Goal: Task Accomplishment & Management: Manage account settings

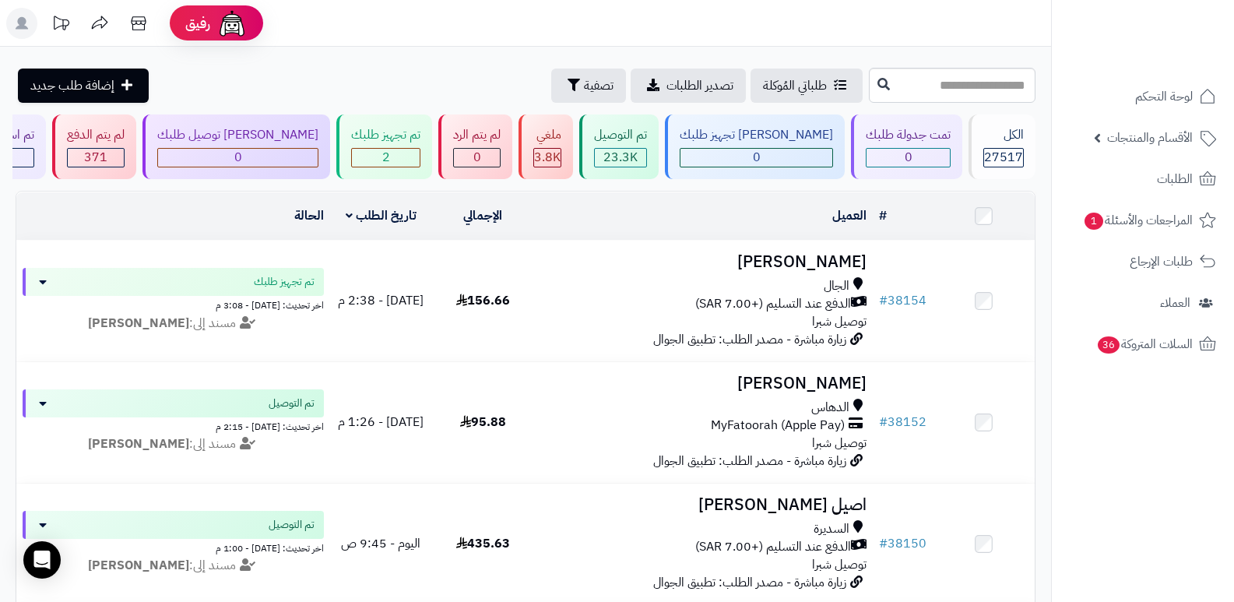
click at [26, 23] on icon at bounding box center [22, 23] width 12 height 12
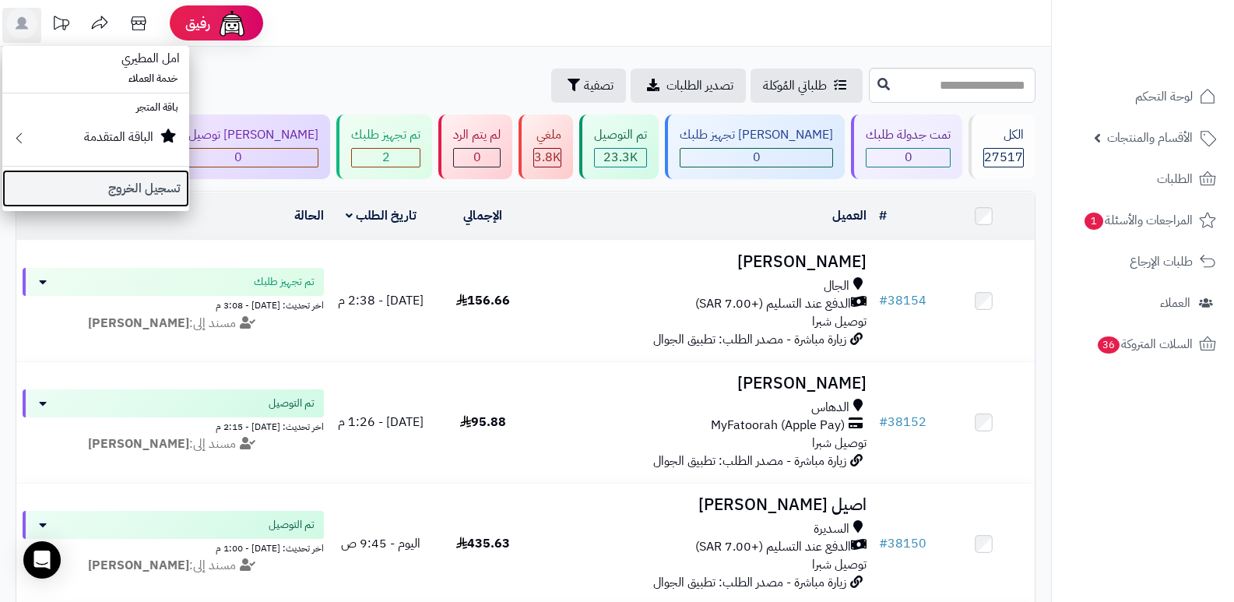
click at [162, 199] on link "تسجيل الخروج" at bounding box center [95, 188] width 187 height 37
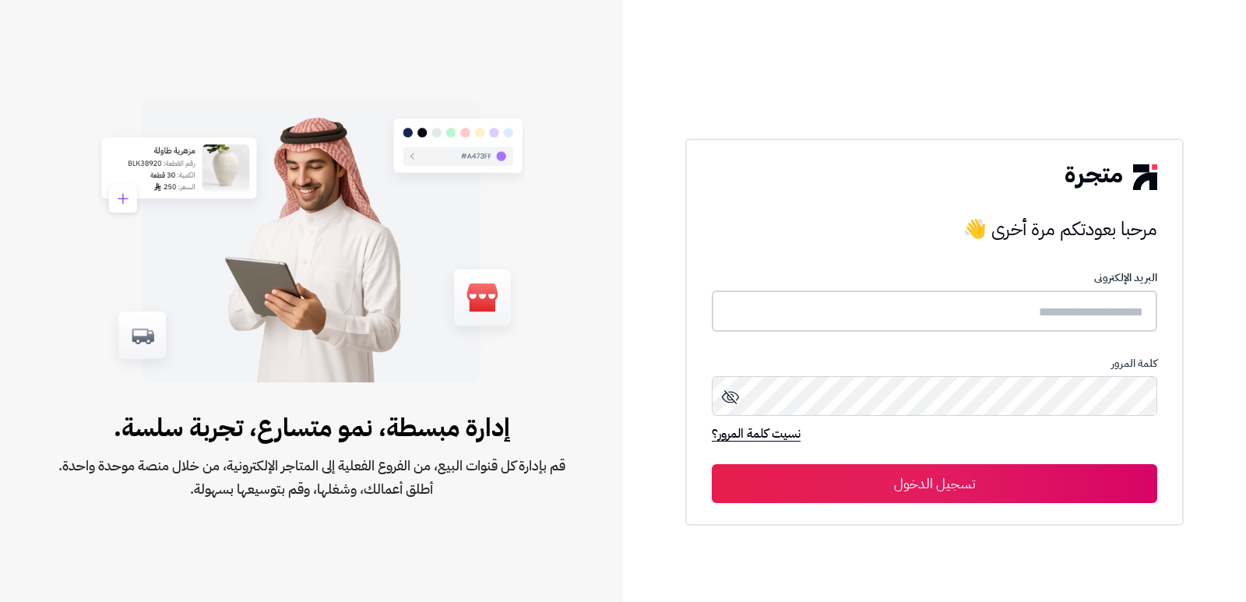
click at [1053, 320] on input "text" at bounding box center [934, 310] width 445 height 41
type input "*"
type input "**********"
click at [712, 464] on button "تسجيل الدخول" at bounding box center [934, 483] width 445 height 39
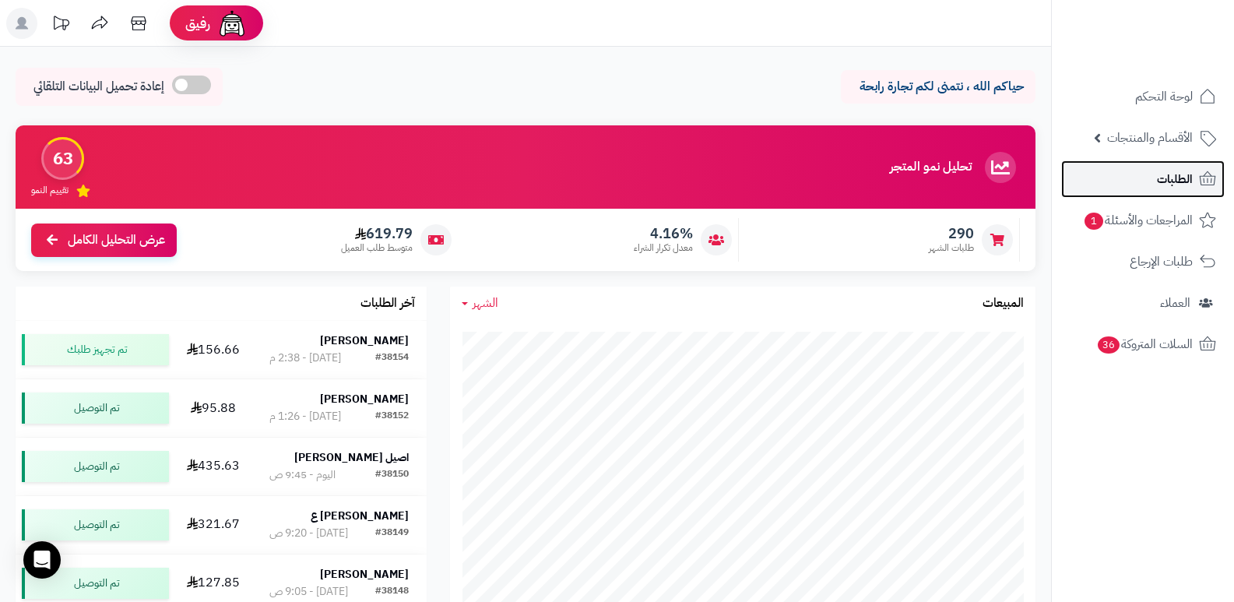
click at [1158, 176] on span "الطلبات" at bounding box center [1175, 179] width 36 height 22
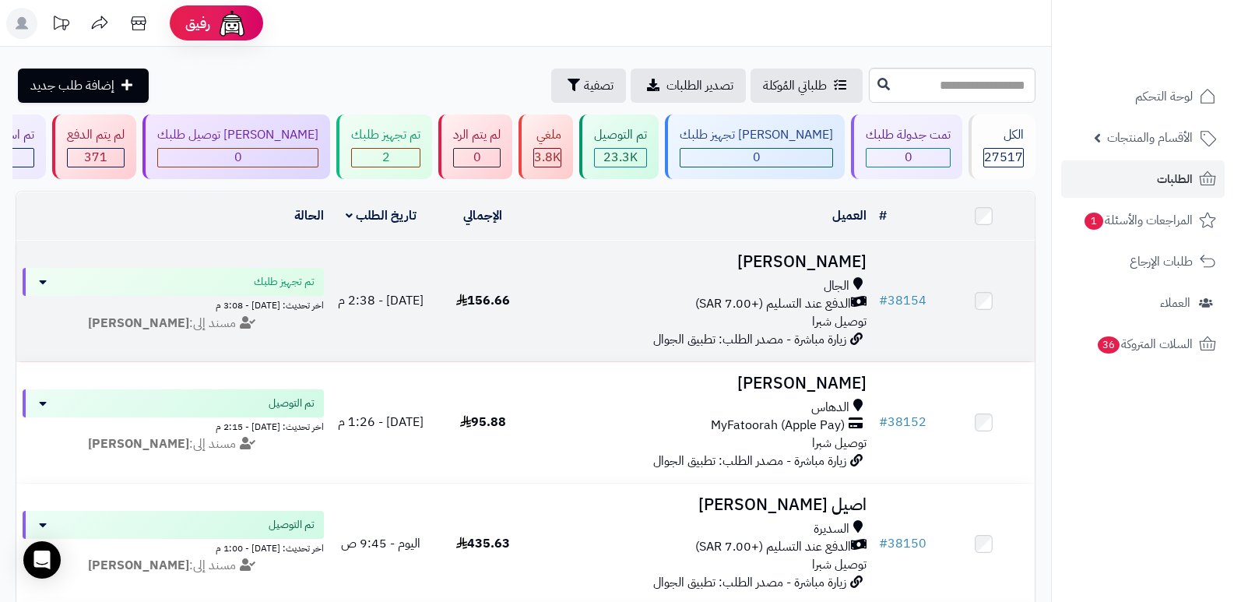
click at [836, 266] on h3 "[PERSON_NAME]" at bounding box center [703, 262] width 327 height 18
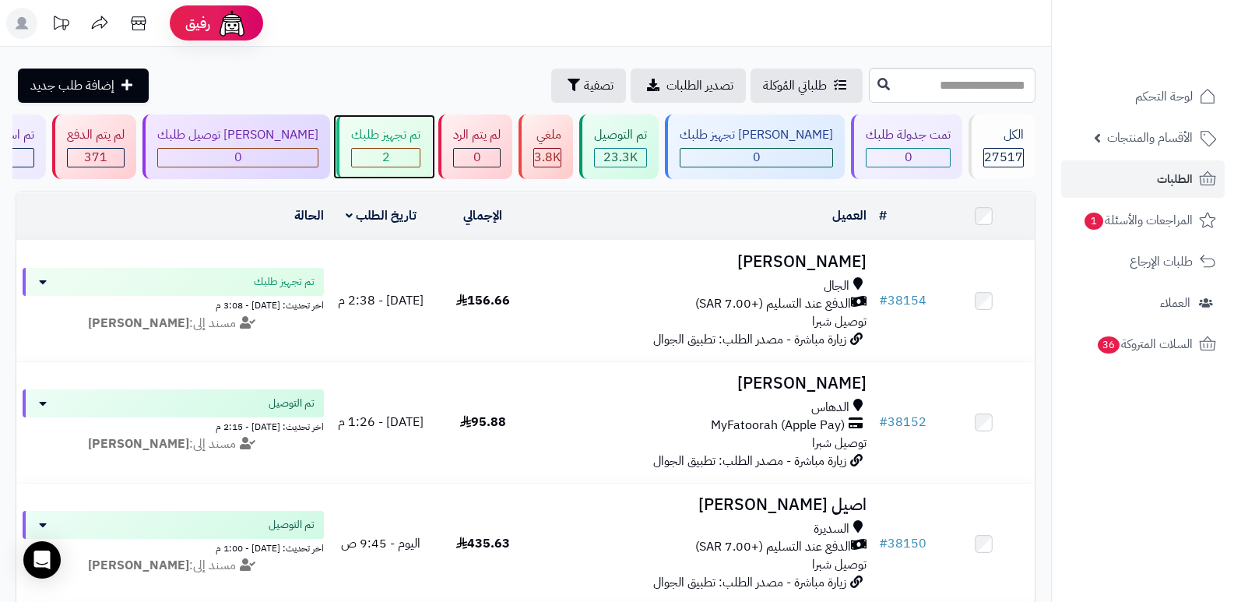
click at [405, 137] on div "تم تجهيز طلبك" at bounding box center [385, 135] width 69 height 18
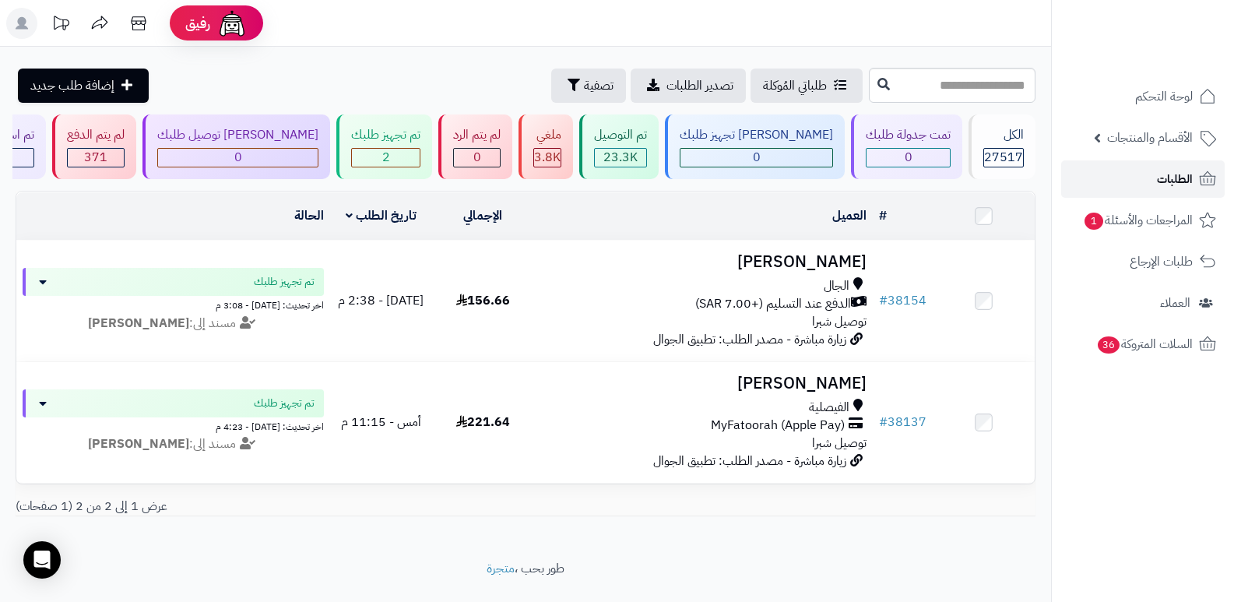
click at [1174, 184] on span "الطلبات" at bounding box center [1175, 179] width 36 height 22
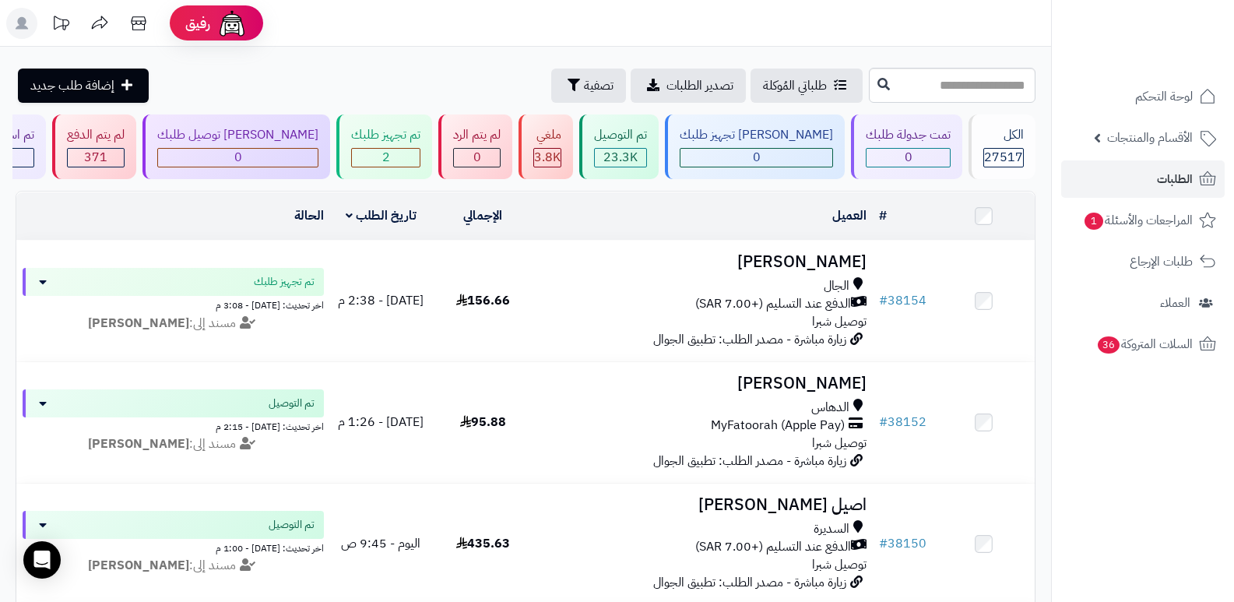
click at [1162, 198] on ul "لوحة التحكم الأقسام والمنتجات المنتجات الأقسام الماركات مواصفات المنتجات مواصفا…" at bounding box center [1143, 220] width 182 height 285
click at [1174, 188] on span "الطلبات" at bounding box center [1175, 179] width 36 height 22
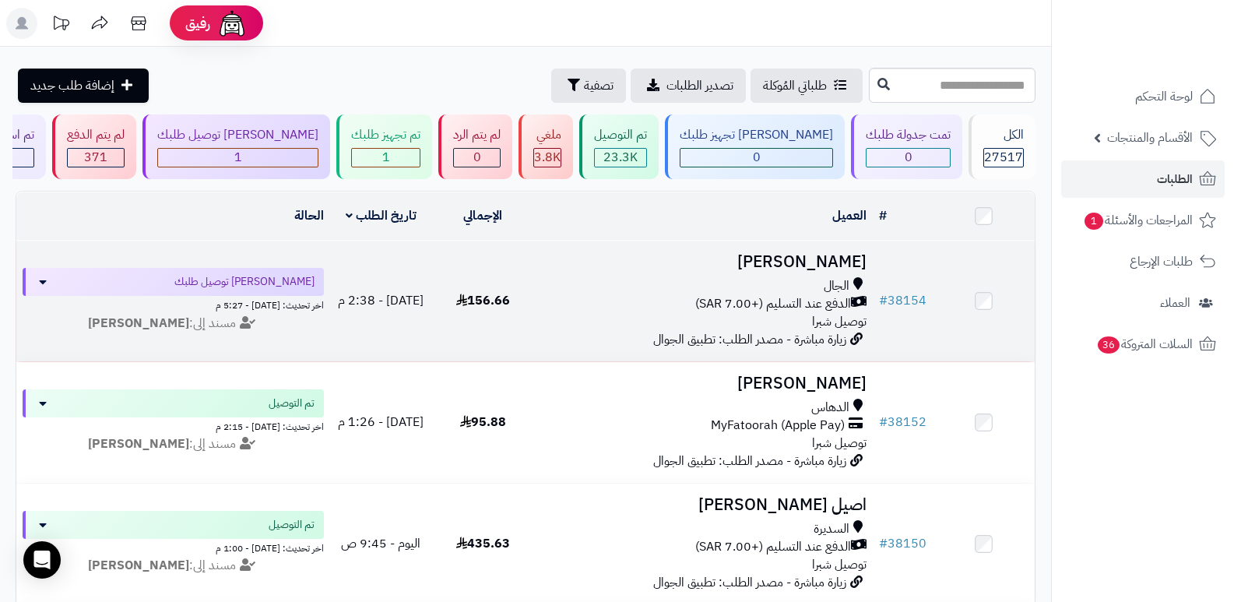
click at [822, 258] on h3 "[PERSON_NAME]" at bounding box center [703, 262] width 327 height 18
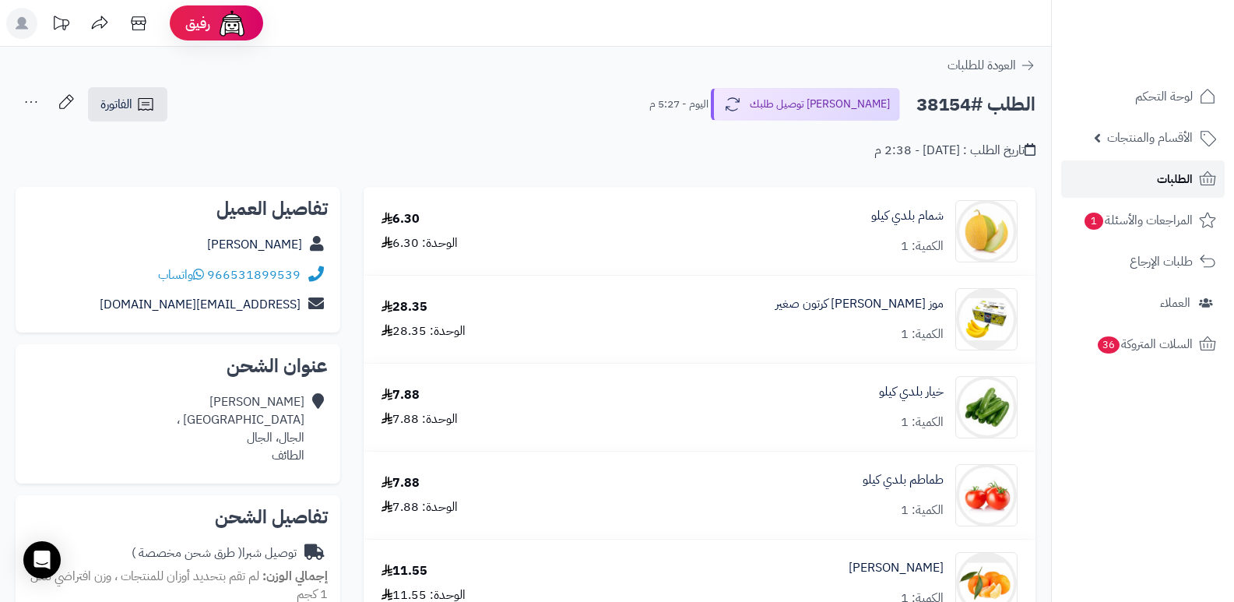
click at [1179, 175] on span "الطلبات" at bounding box center [1175, 179] width 36 height 22
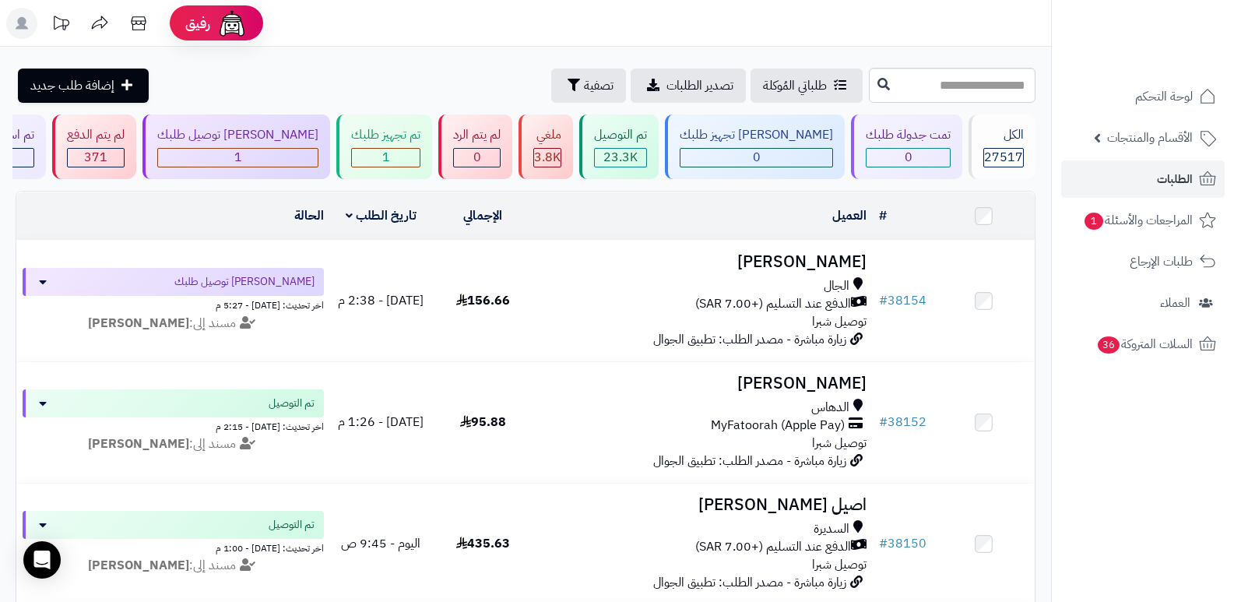
click at [26, 25] on rect at bounding box center [21, 23] width 31 height 31
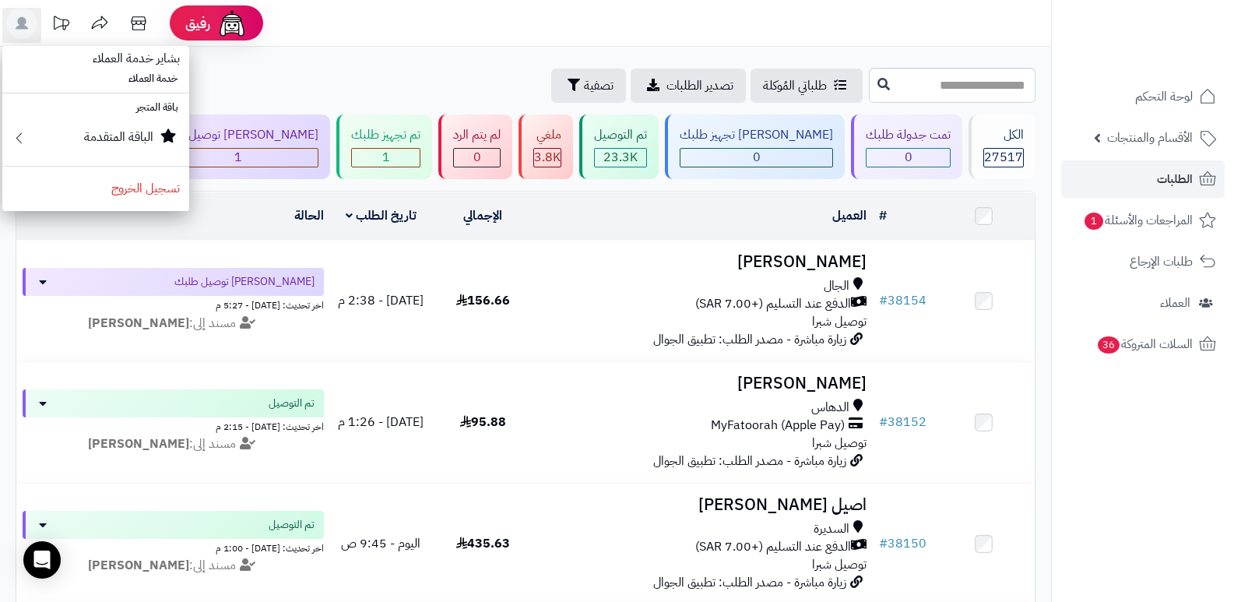
click at [392, 82] on div "طلباتي المُوكلة تصدير الطلبات تصفية إضافة طلب جديد" at bounding box center [441, 86] width 850 height 34
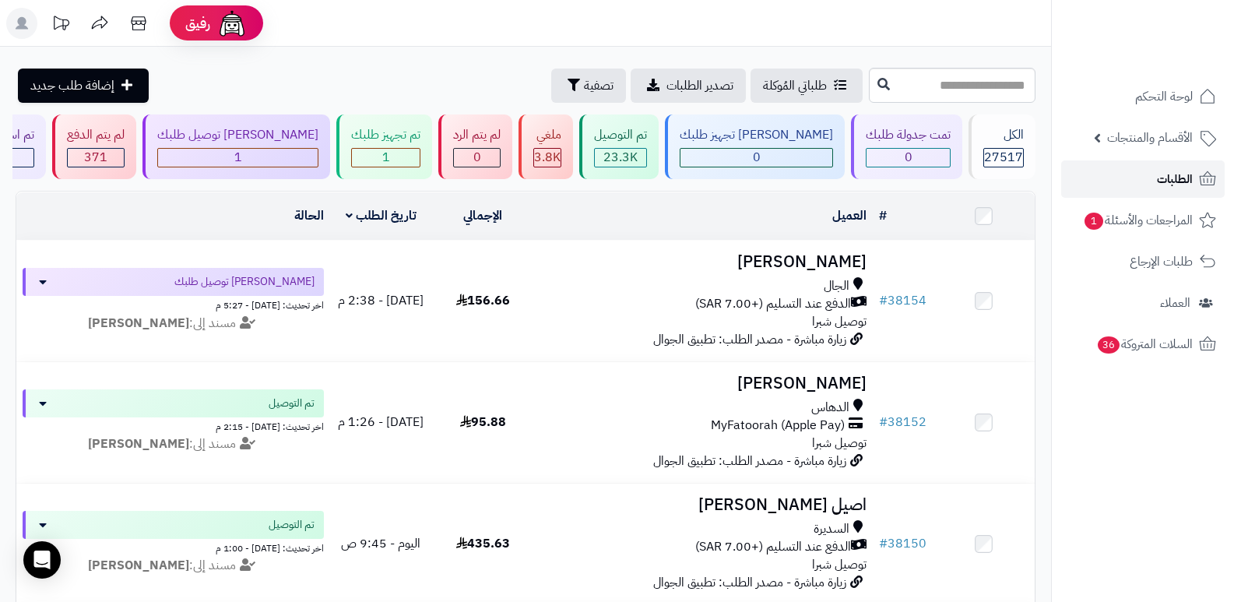
click at [1181, 175] on span "الطلبات" at bounding box center [1175, 179] width 36 height 22
click at [1181, 176] on span "الطلبات" at bounding box center [1175, 179] width 36 height 22
drag, startPoint x: 0, startPoint y: 0, endPoint x: 1181, endPoint y: 176, distance: 1194.4
click at [1181, 176] on span "الطلبات" at bounding box center [1175, 179] width 36 height 22
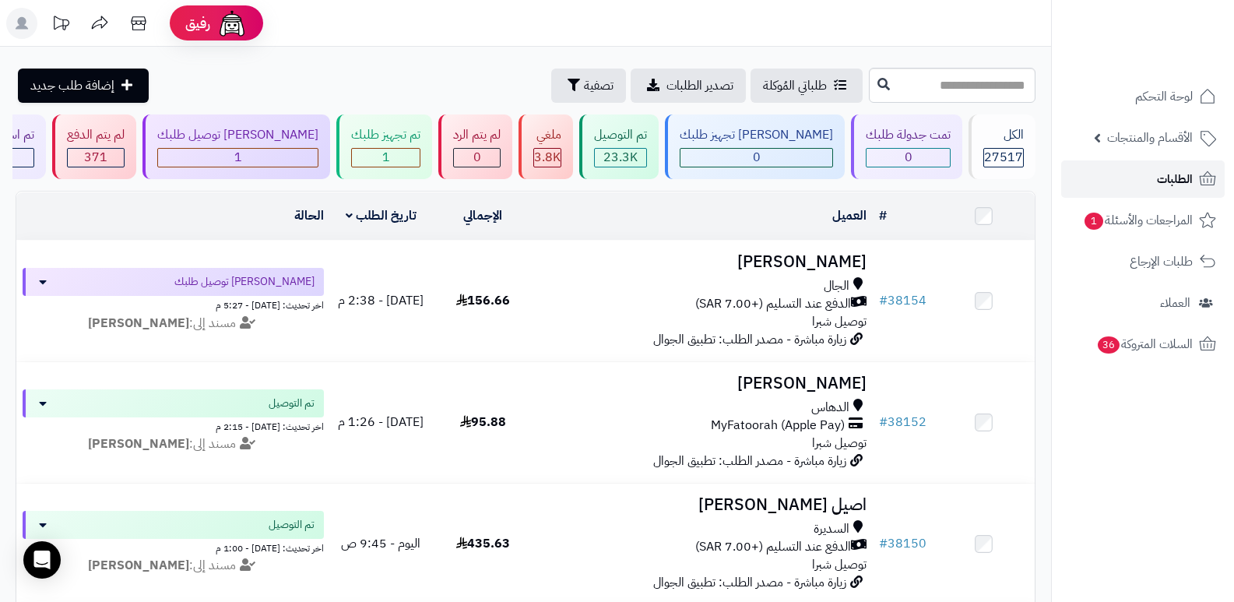
click at [1163, 186] on span "الطلبات" at bounding box center [1175, 179] width 36 height 22
click at [1158, 182] on span "الطلبات" at bounding box center [1175, 179] width 36 height 22
click at [1185, 182] on span "الطلبات" at bounding box center [1175, 179] width 36 height 22
click at [1124, 181] on link "الطلبات" at bounding box center [1143, 178] width 164 height 37
click at [1123, 181] on link "الطلبات" at bounding box center [1143, 178] width 164 height 37
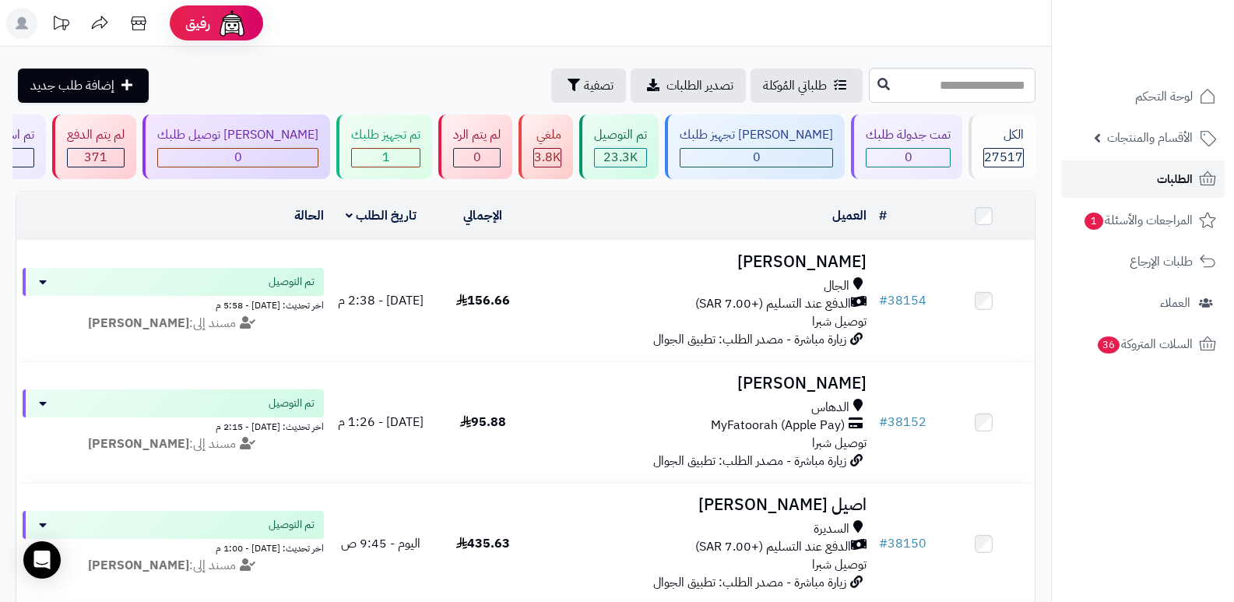
click at [1153, 182] on link "الطلبات" at bounding box center [1143, 178] width 164 height 37
click at [1166, 176] on span "الطلبات" at bounding box center [1175, 179] width 36 height 22
click at [1137, 186] on link "الطلبات" at bounding box center [1143, 178] width 164 height 37
click at [432, 146] on div "تم تجهيز طلبك 1" at bounding box center [384, 146] width 96 height 65
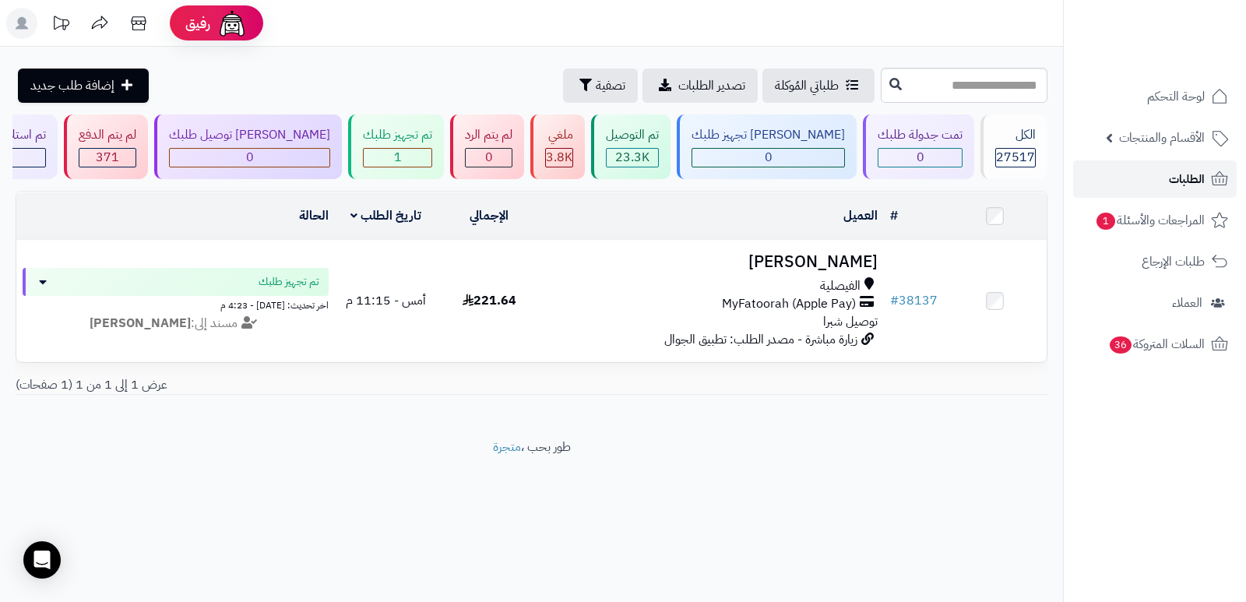
click at [1153, 174] on link "الطلبات" at bounding box center [1155, 178] width 164 height 37
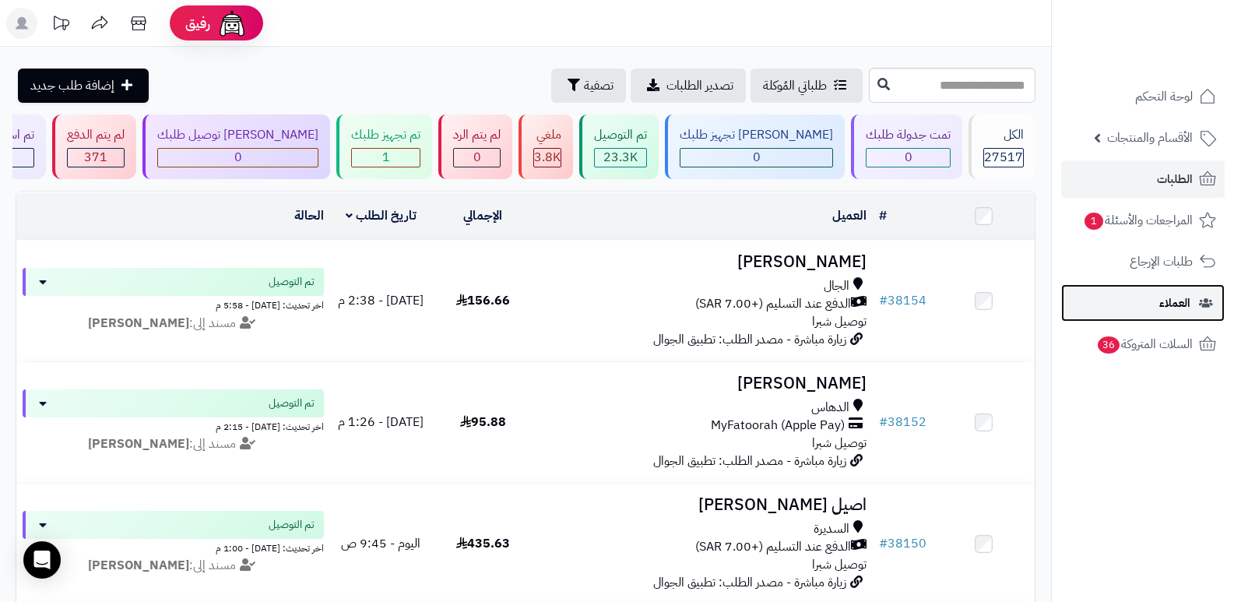
click at [1158, 301] on link "العملاء" at bounding box center [1143, 302] width 164 height 37
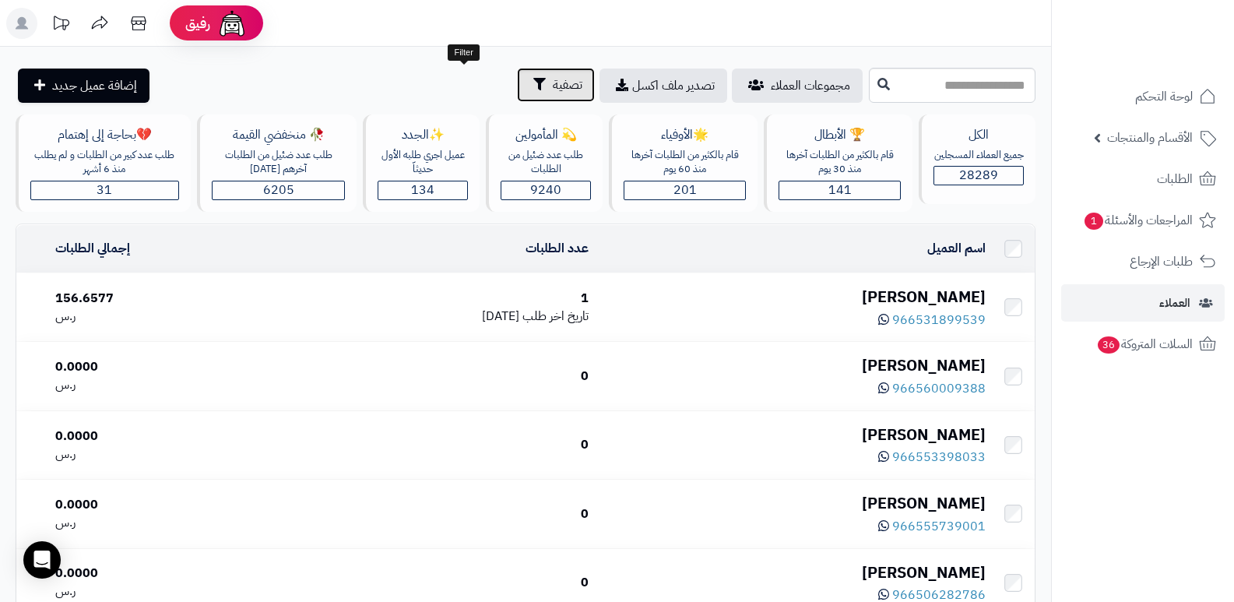
click at [553, 90] on span "تصفية" at bounding box center [568, 85] width 30 height 19
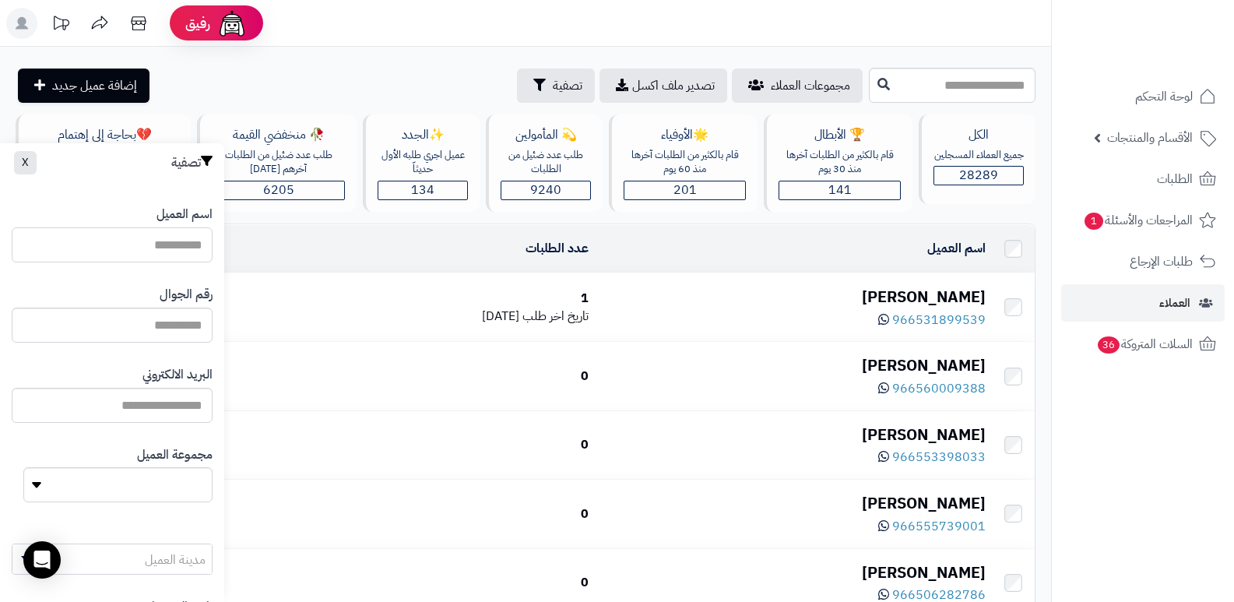
click at [195, 253] on input "اسم العميل" at bounding box center [112, 244] width 201 height 35
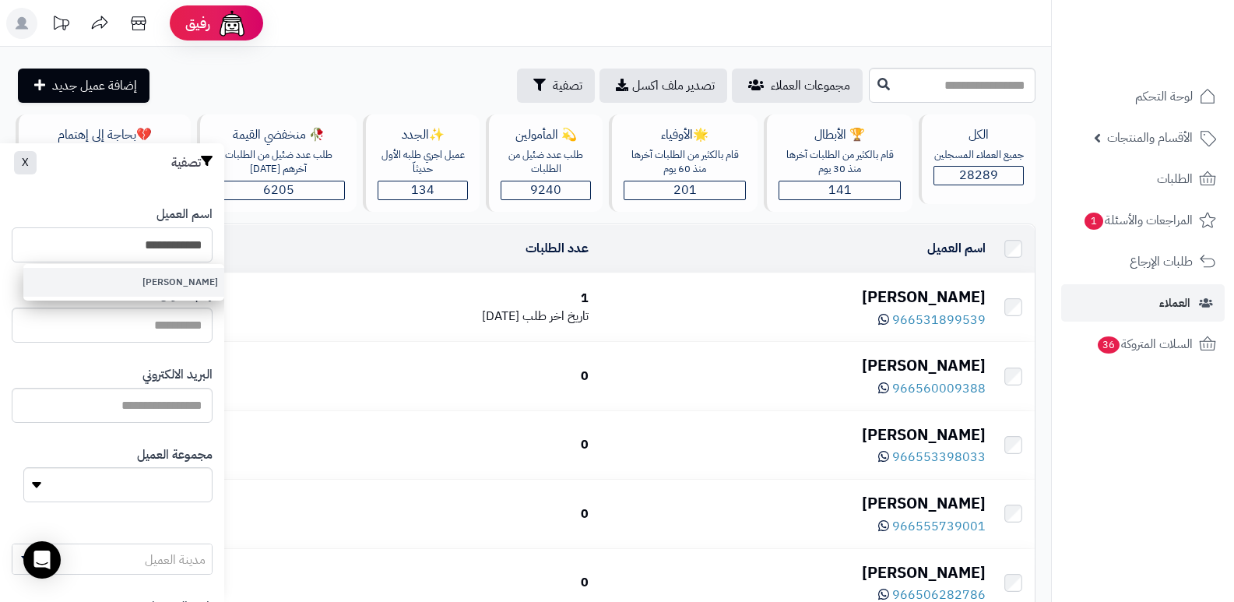
type input "**********"
click at [203, 290] on link "عبدالله الكعبي" at bounding box center [123, 282] width 201 height 29
type input "**********"
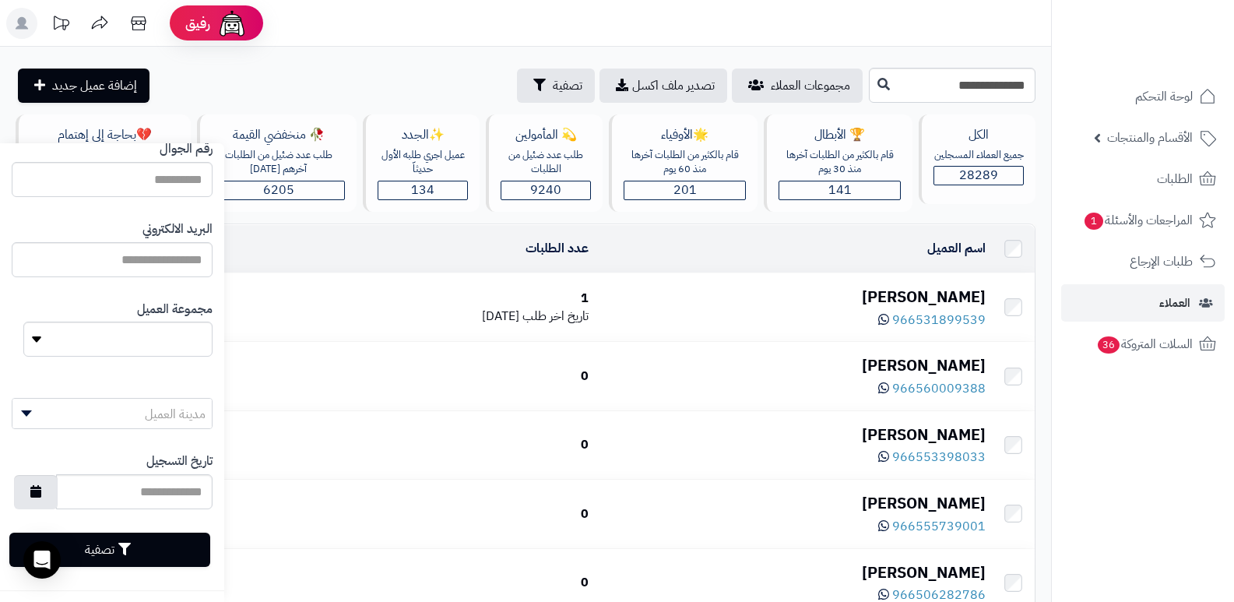
scroll to position [147, 0]
click at [153, 548] on button "تصفية" at bounding box center [109, 547] width 201 height 34
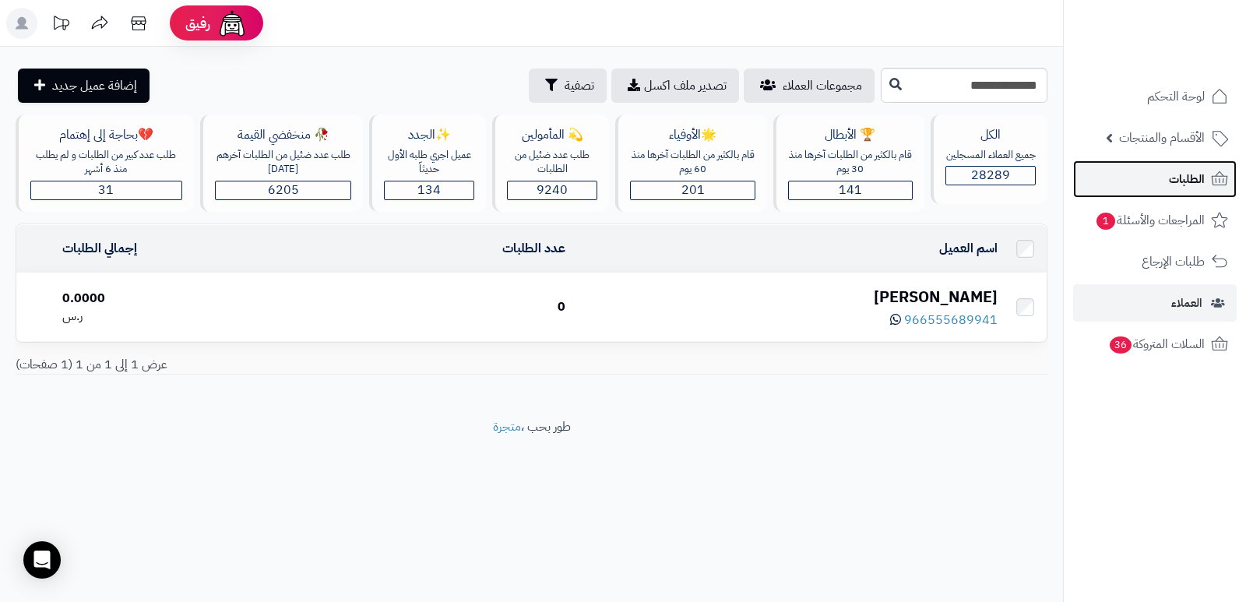
click at [1183, 180] on span "الطلبات" at bounding box center [1187, 179] width 36 height 22
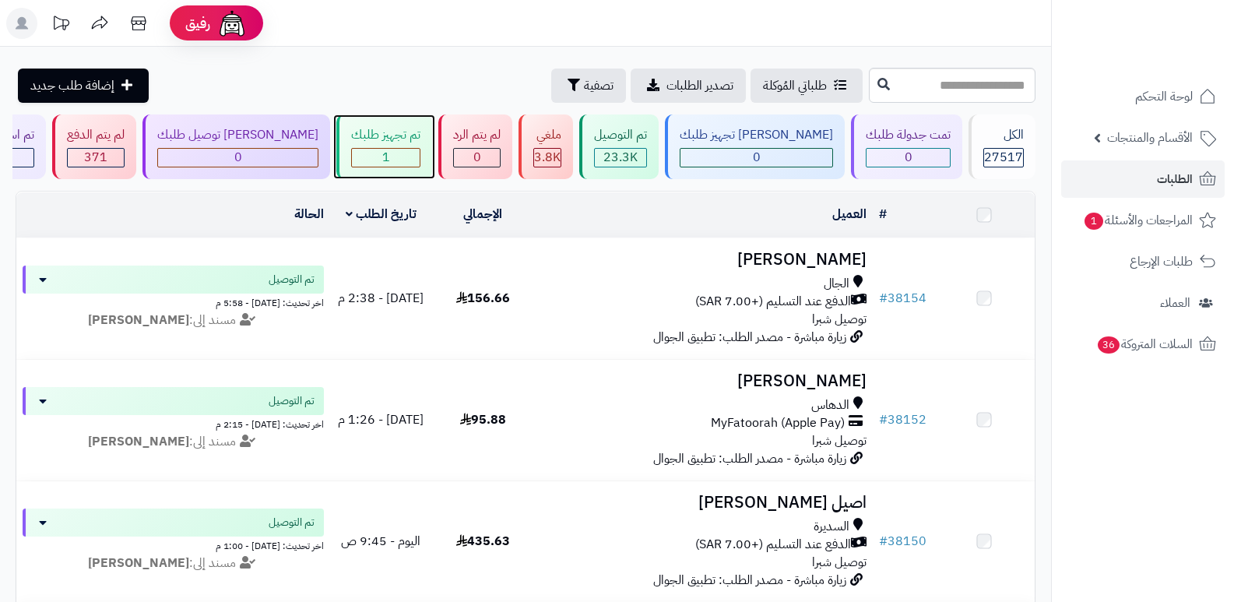
click at [420, 149] on div "1" at bounding box center [386, 158] width 68 height 18
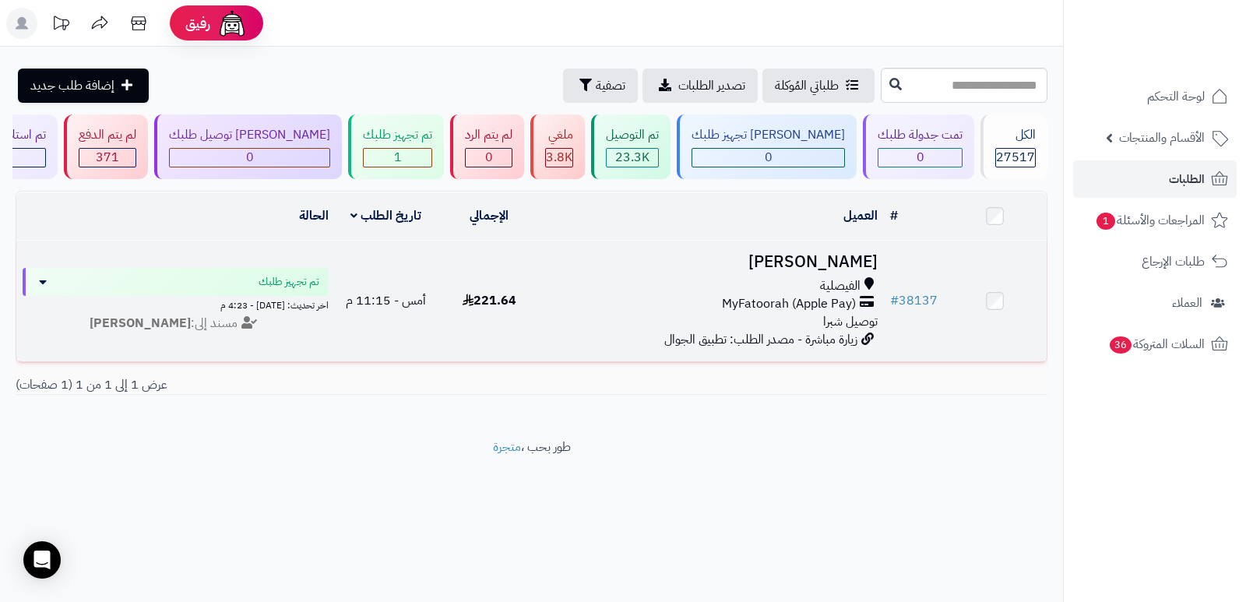
click at [854, 255] on h3 "[PERSON_NAME]" at bounding box center [712, 262] width 331 height 18
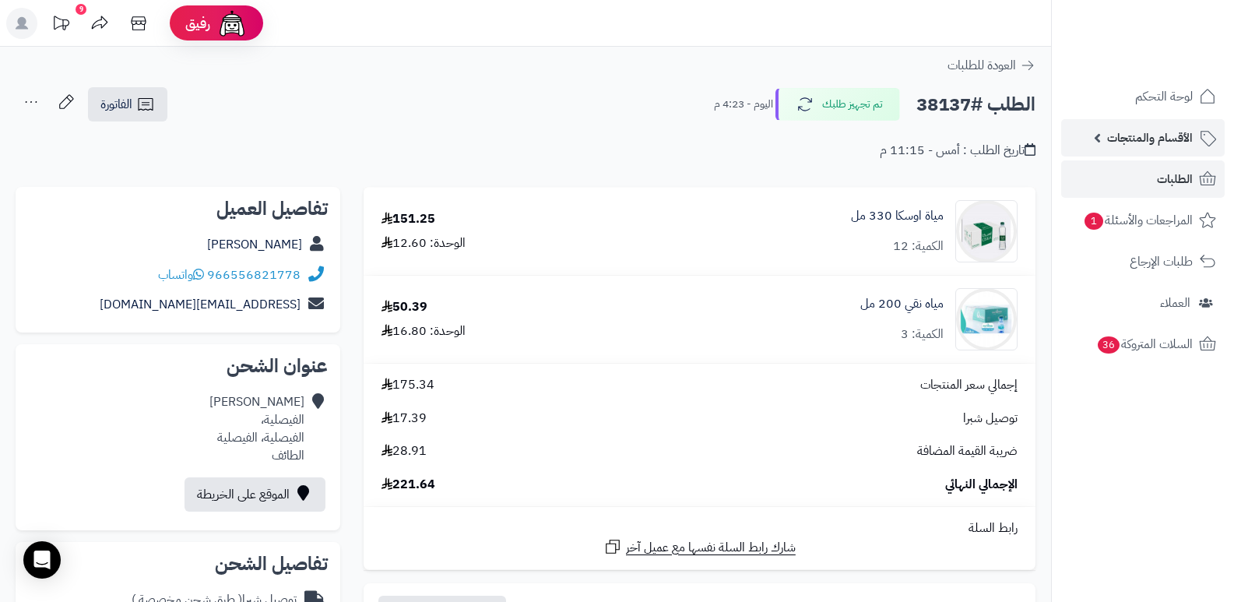
click at [1118, 132] on span "الأقسام والمنتجات" at bounding box center [1150, 138] width 86 height 22
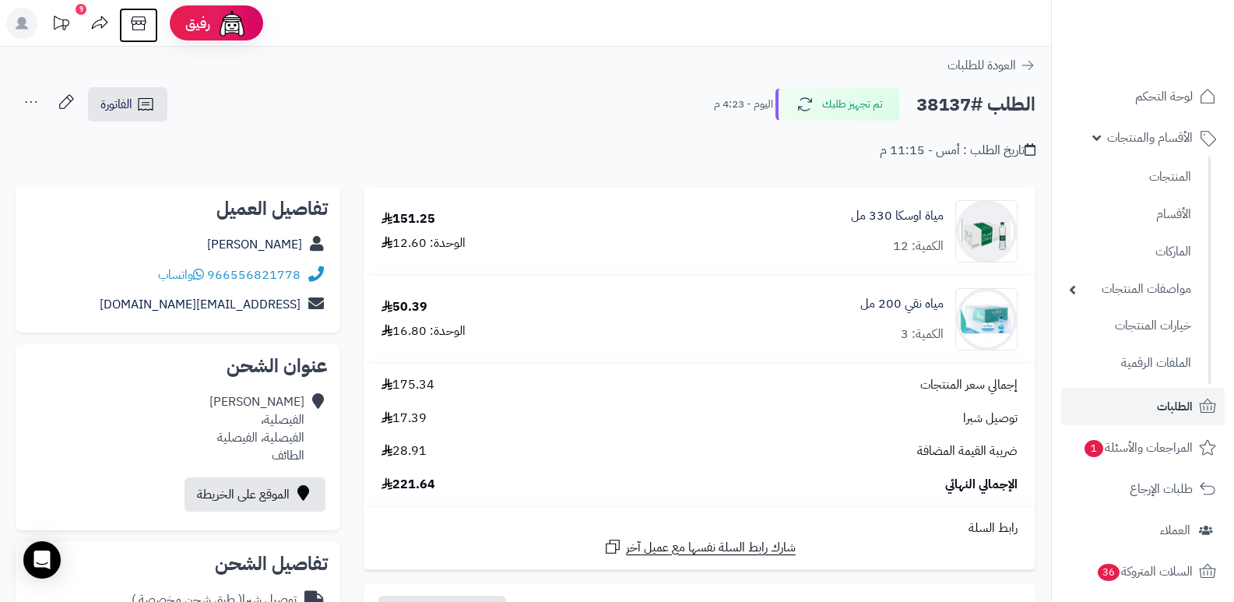
click at [150, 34] on icon at bounding box center [138, 23] width 31 height 31
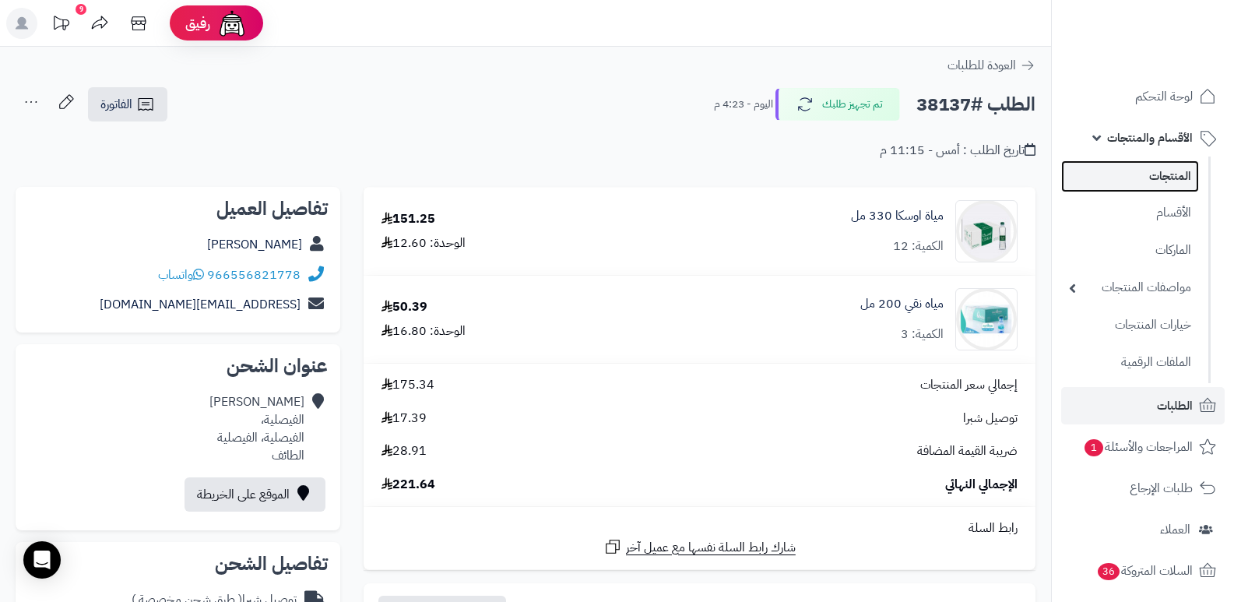
click at [1159, 174] on link "المنتجات" at bounding box center [1130, 176] width 138 height 32
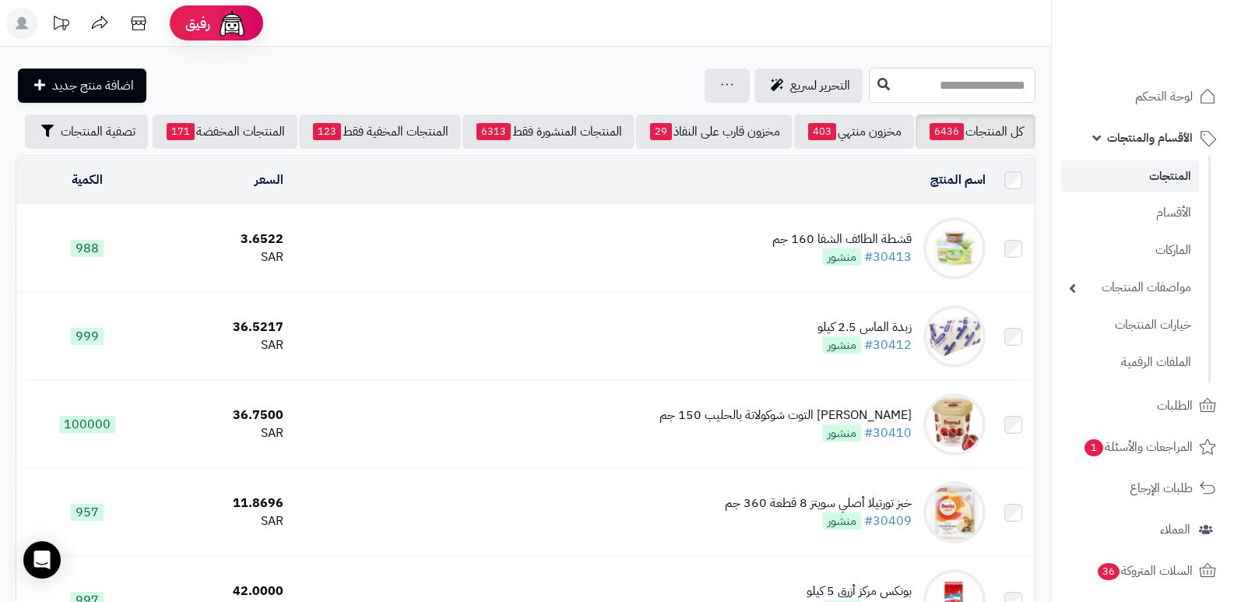
click at [925, 96] on input "text" at bounding box center [952, 85] width 167 height 35
type input "*******"
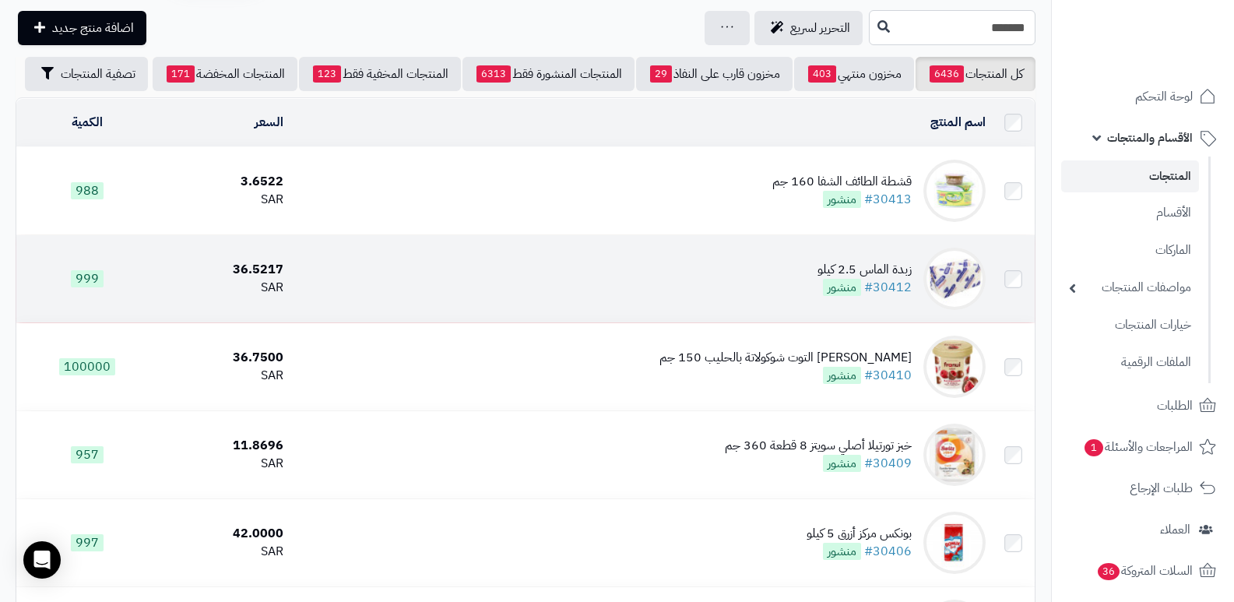
scroll to position [156, 0]
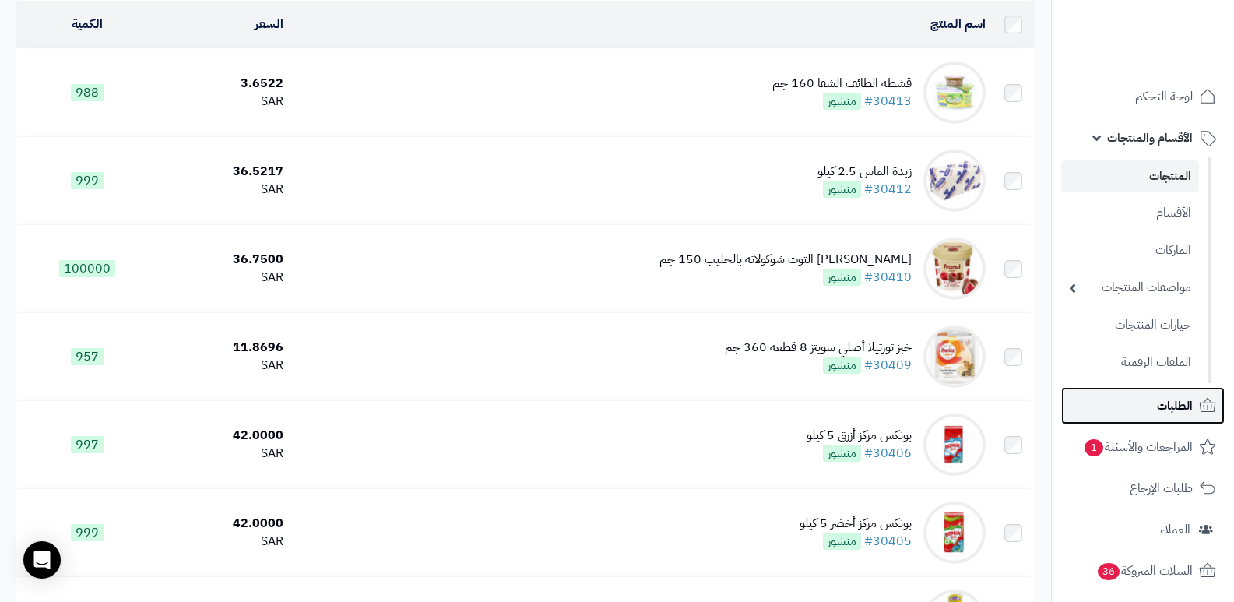
click at [1163, 399] on span "الطلبات" at bounding box center [1175, 406] width 36 height 22
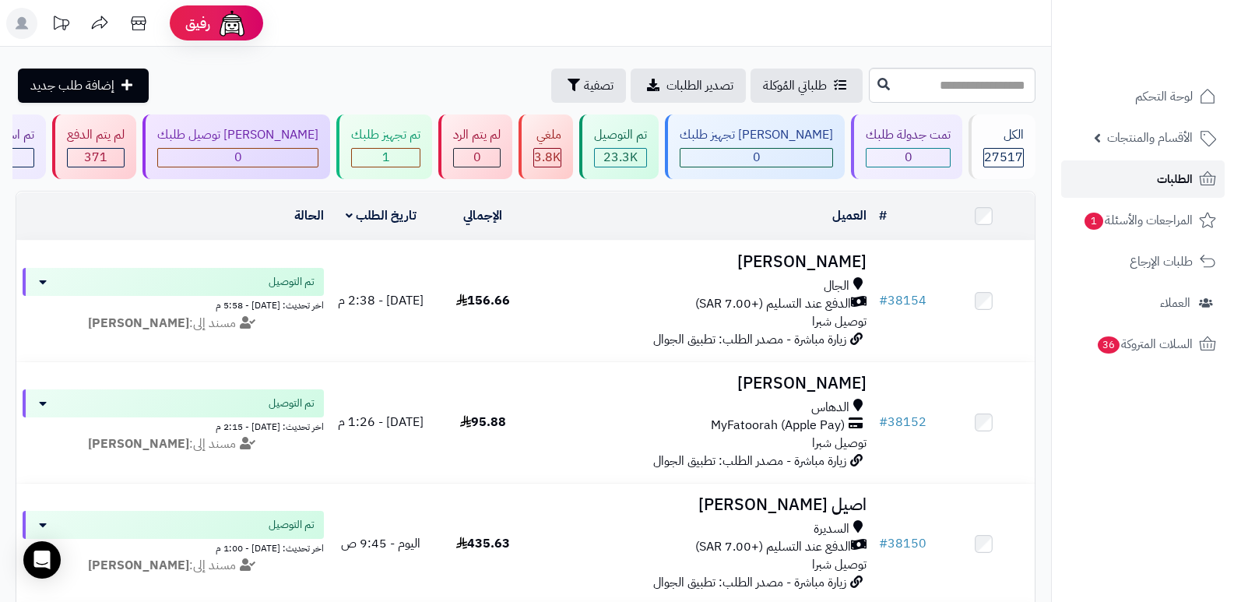
click at [1166, 182] on span "الطلبات" at bounding box center [1175, 179] width 36 height 22
click at [1175, 185] on span "الطلبات" at bounding box center [1175, 179] width 36 height 22
click at [1174, 184] on span "الطلبات" at bounding box center [1175, 179] width 36 height 22
click at [1183, 175] on span "الطلبات" at bounding box center [1175, 179] width 36 height 22
click at [1183, 174] on span "الطلبات" at bounding box center [1175, 179] width 36 height 22
